Goal: Task Accomplishment & Management: Use online tool/utility

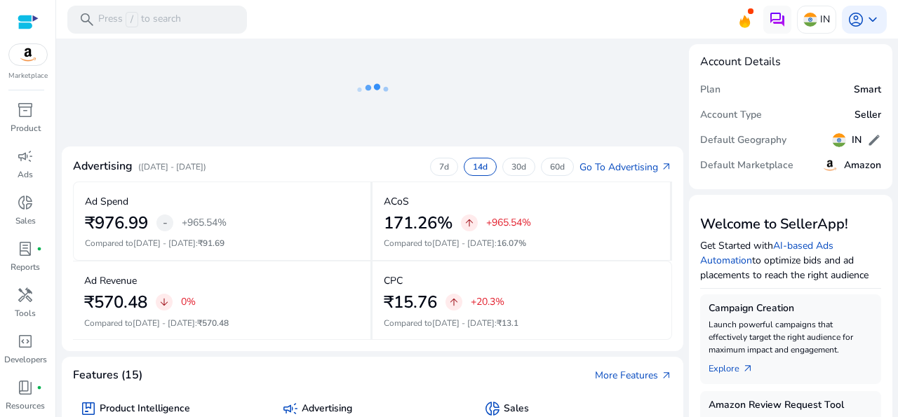
click at [326, 165] on div "Advertising ([DATE] - [DATE]) 7d 14d 30d 60d Go To Advertising arrow_outward" at bounding box center [372, 170] width 599 height 24
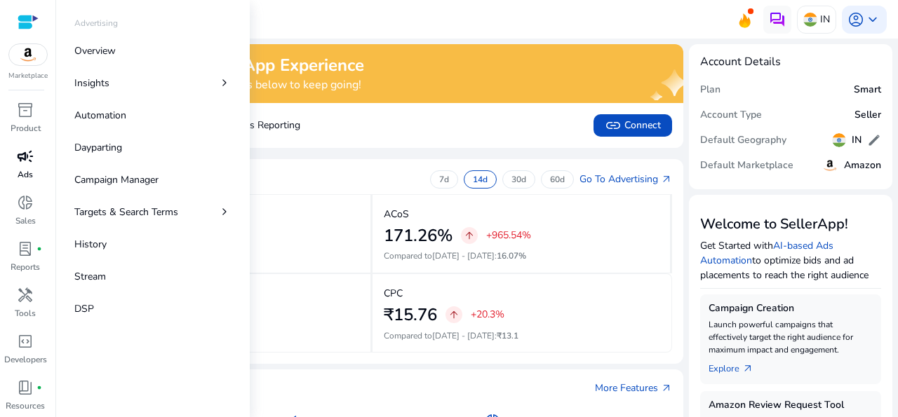
click at [25, 167] on div "campaign" at bounding box center [25, 156] width 39 height 22
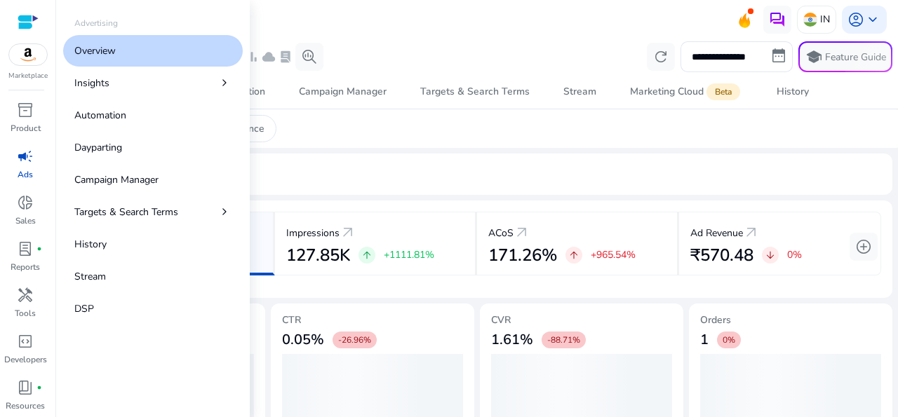
click at [96, 54] on p "Overview" at bounding box center [94, 50] width 41 height 15
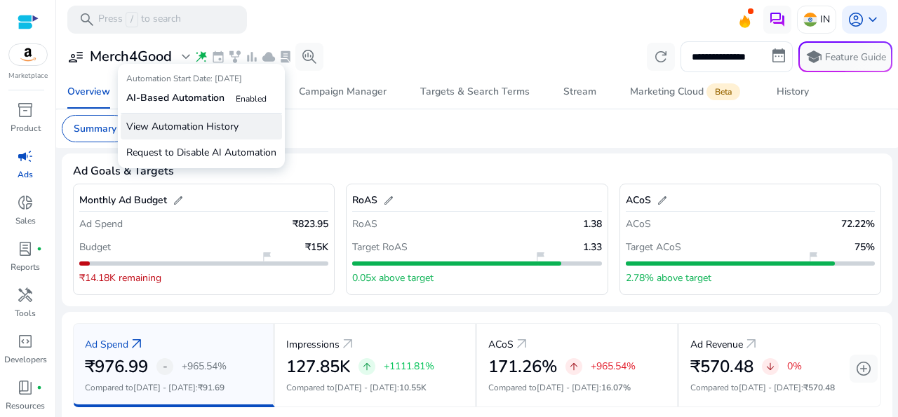
click at [201, 132] on p "View Automation History" at bounding box center [201, 127] width 161 height 26
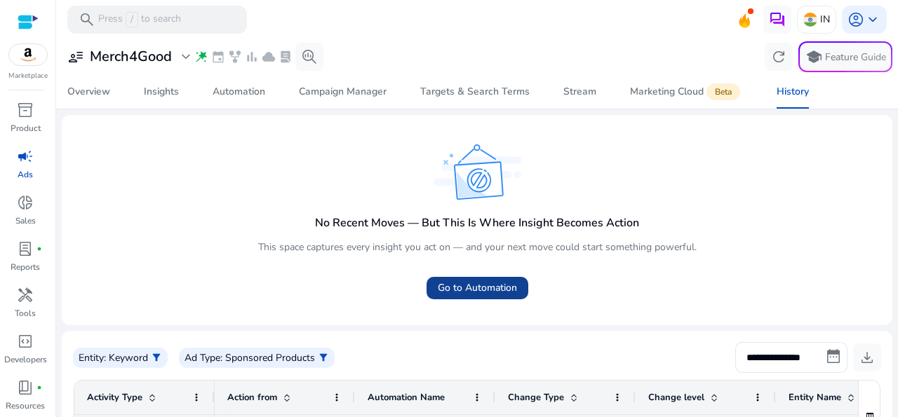
click at [476, 286] on span "Go to Automation" at bounding box center [477, 288] width 79 height 15
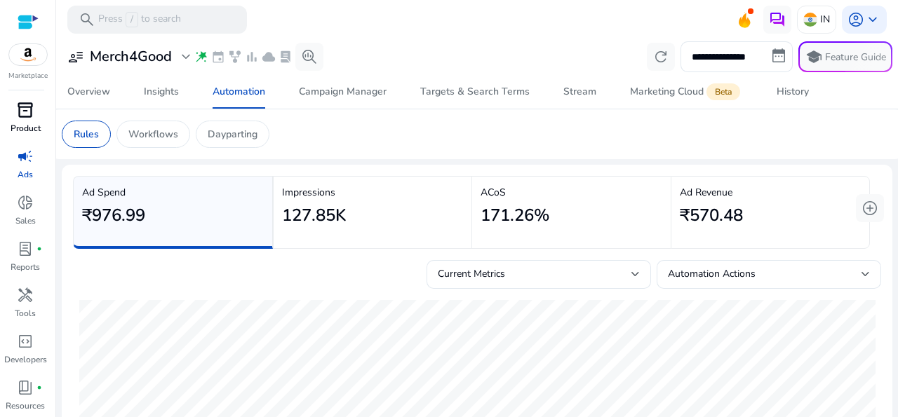
click at [28, 116] on span "inventory_2" at bounding box center [25, 110] width 17 height 17
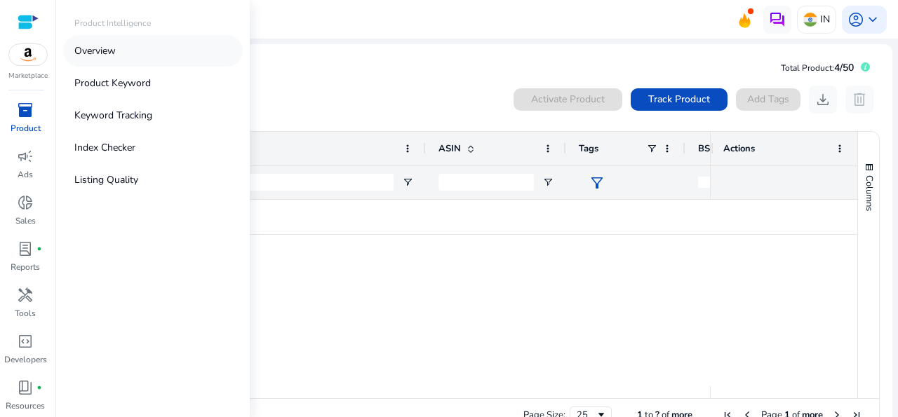
click at [125, 43] on link "Overview" at bounding box center [153, 51] width 180 height 32
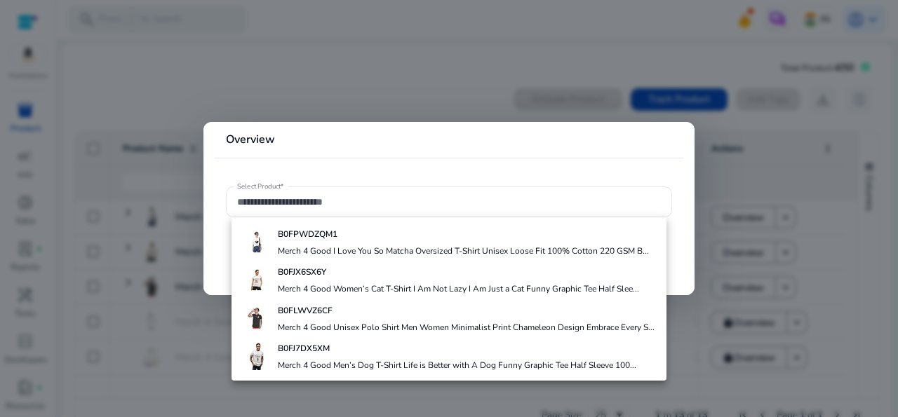
click at [723, 216] on div at bounding box center [449, 208] width 898 height 417
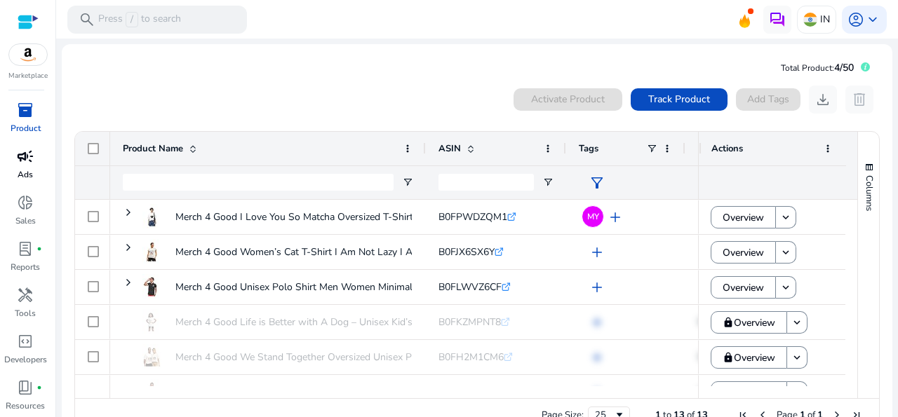
click at [25, 172] on p "Ads" at bounding box center [25, 174] width 15 height 13
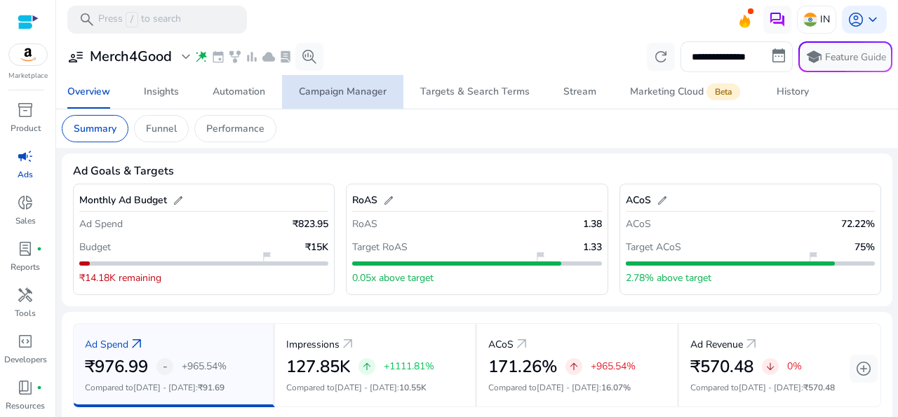
click at [363, 99] on span "Campaign Manager" at bounding box center [343, 92] width 88 height 34
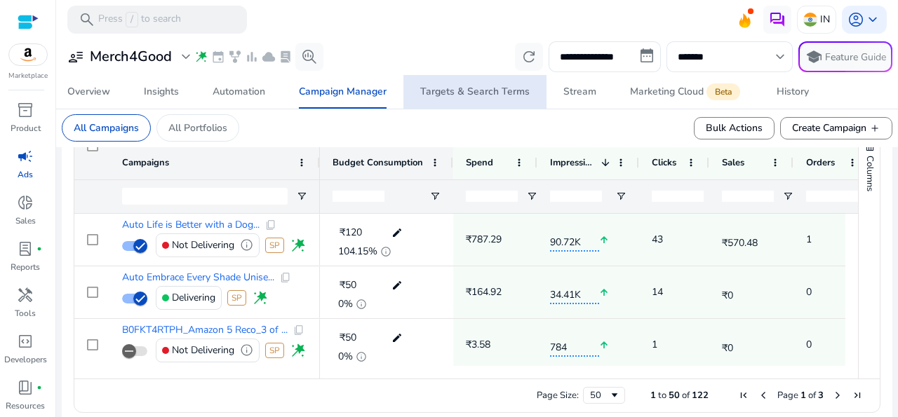
scroll to position [518, 0]
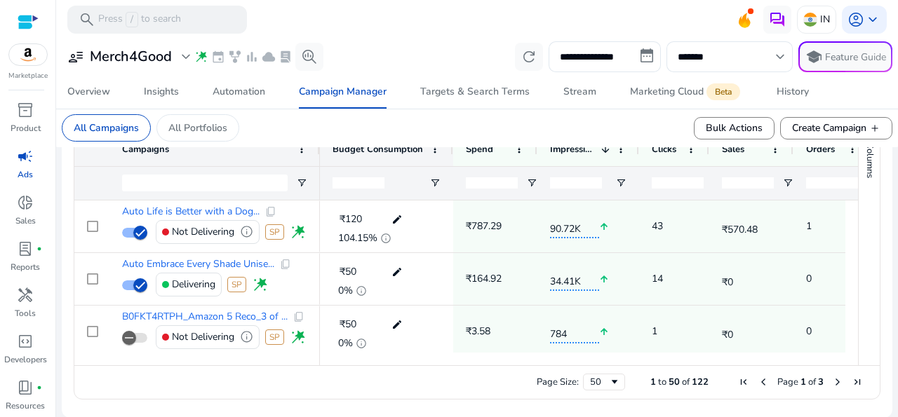
click at [467, 42] on div "**********" at bounding box center [477, 56] width 831 height 31
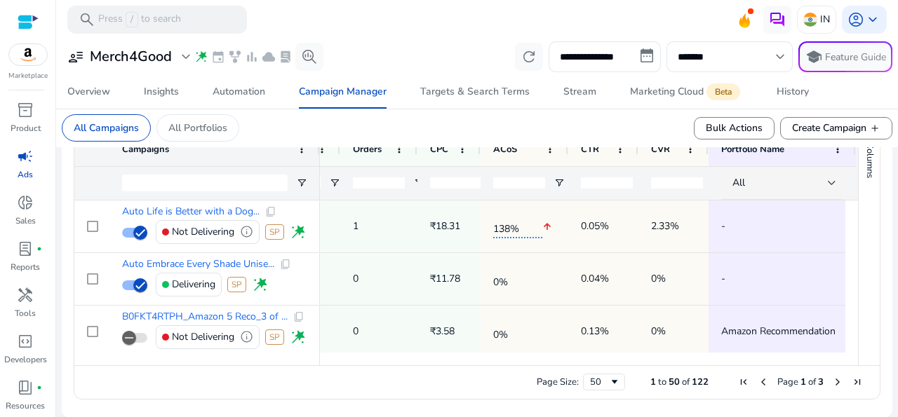
scroll to position [0, 462]
